Goal: Task Accomplishment & Management: Complete application form

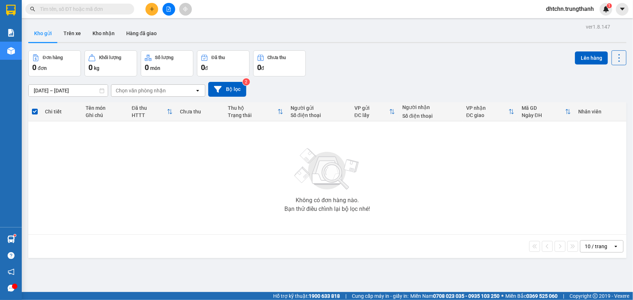
click at [153, 11] on icon "plus" at bounding box center [151, 9] width 5 height 5
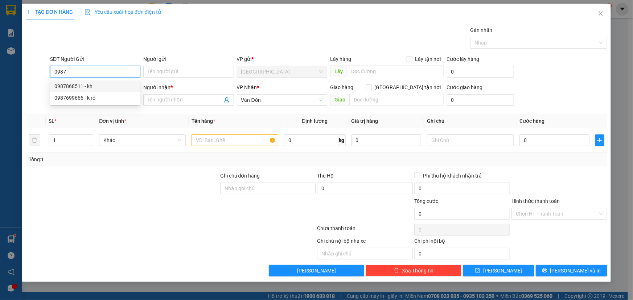
click at [99, 88] on div "0987868511 - kh" at bounding box center [95, 86] width 82 height 8
type input "0987868511"
type input "kh"
type input "vphn"
type input "0987868511"
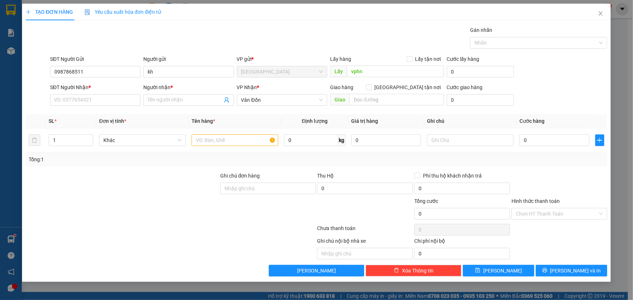
click at [95, 106] on div "SĐT Người Nhận * VD: 0377654321" at bounding box center [95, 95] width 90 height 25
click at [95, 103] on input "SĐT Người Nhận *" at bounding box center [95, 100] width 90 height 12
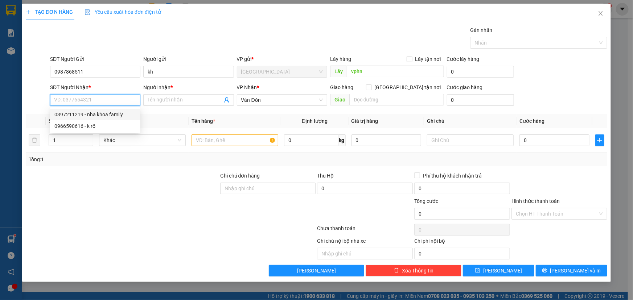
click at [92, 113] on div "0397211219 - nha khoa family" at bounding box center [95, 115] width 82 height 8
type input "0397211219"
type input "nha khoa family"
type input "bx cẩm phả"
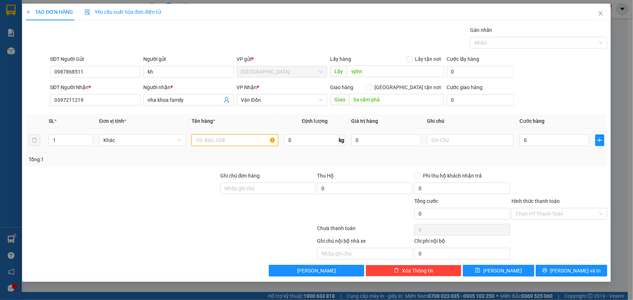
click at [216, 137] on input "text" at bounding box center [235, 141] width 87 height 12
type input "răng"
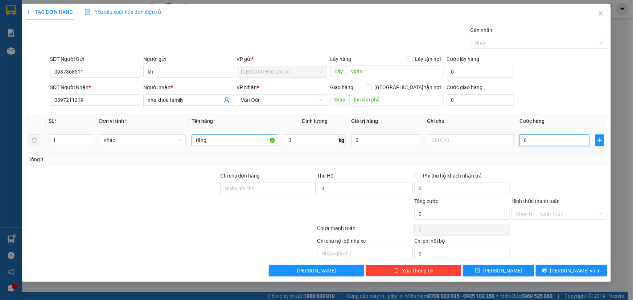
type input "5"
type input "50"
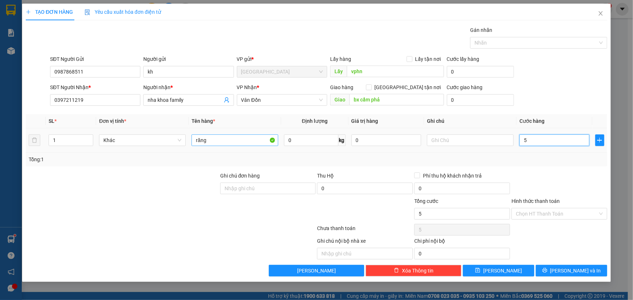
type input "50"
type input "500"
type input "5.000"
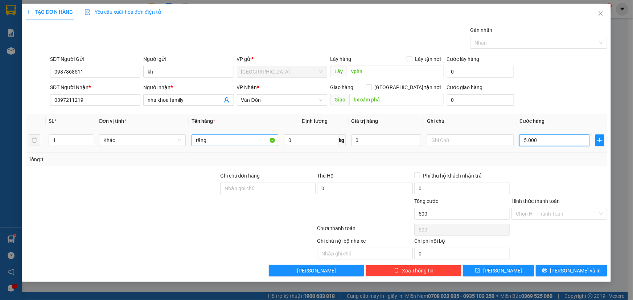
type input "5.000"
type input "50.000"
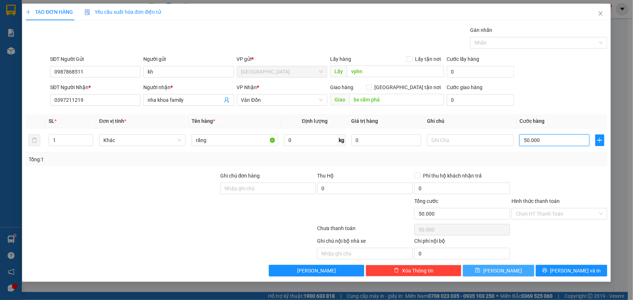
type input "50.000"
click at [484, 271] on button "[PERSON_NAME]" at bounding box center [498, 271] width 71 height 12
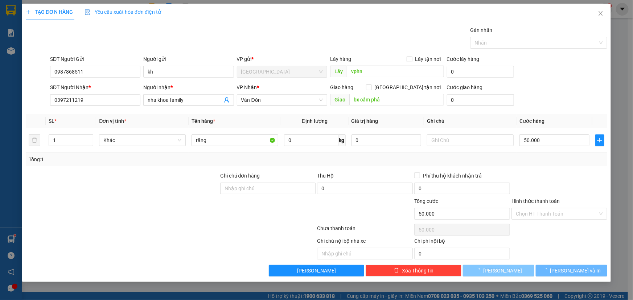
type input "0"
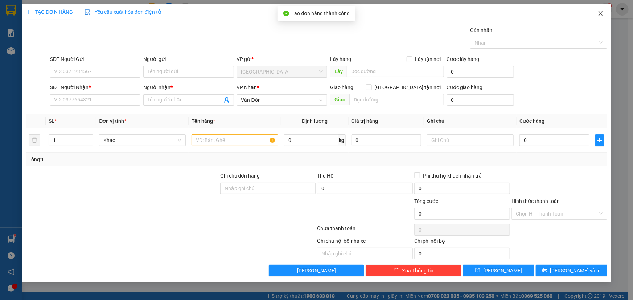
click at [600, 13] on icon "close" at bounding box center [601, 13] width 4 height 4
